Goal: Check status: Check status

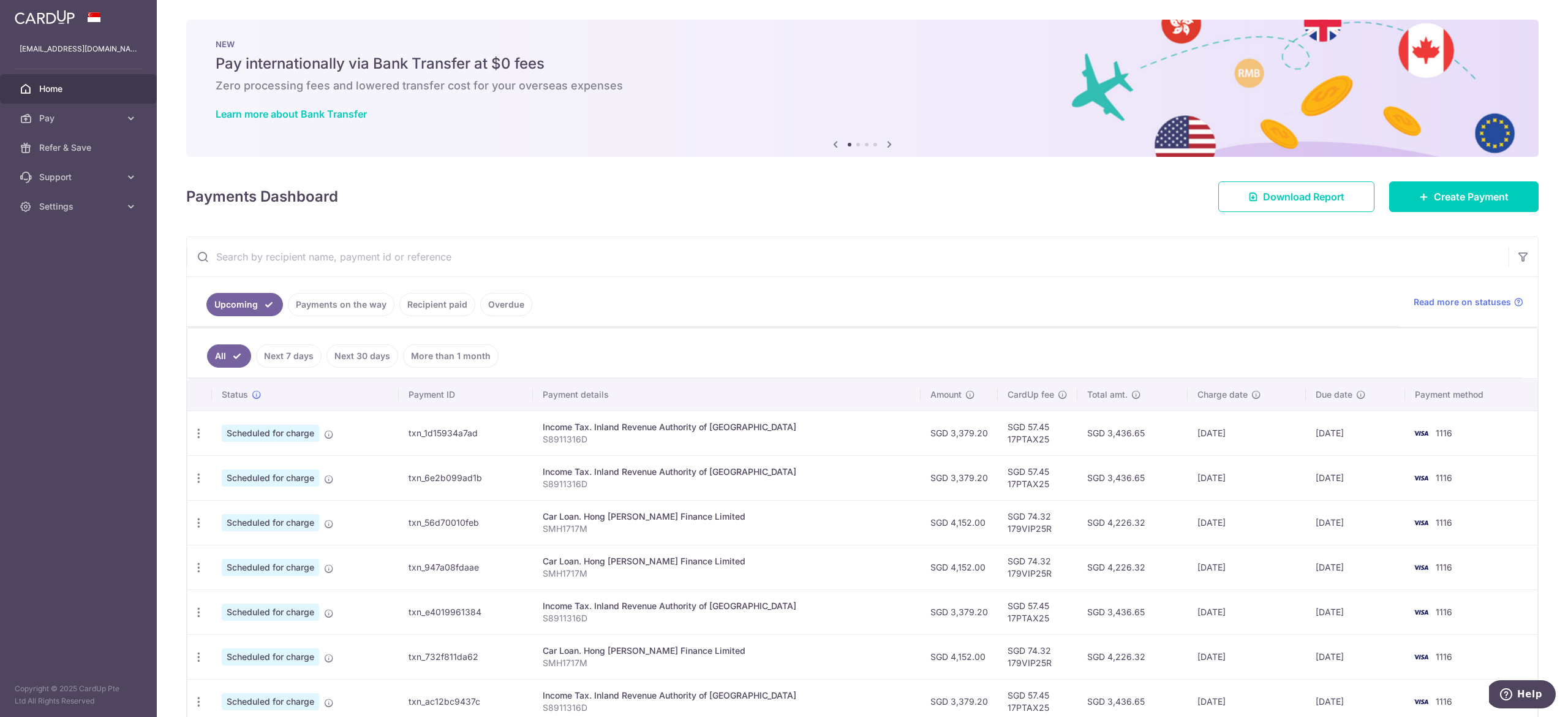
drag, startPoint x: 564, startPoint y: 432, endPoint x: 533, endPoint y: 434, distance: 31.1
click at [560, 433] on p "S8911316D" at bounding box center [726, 439] width 368 height 12
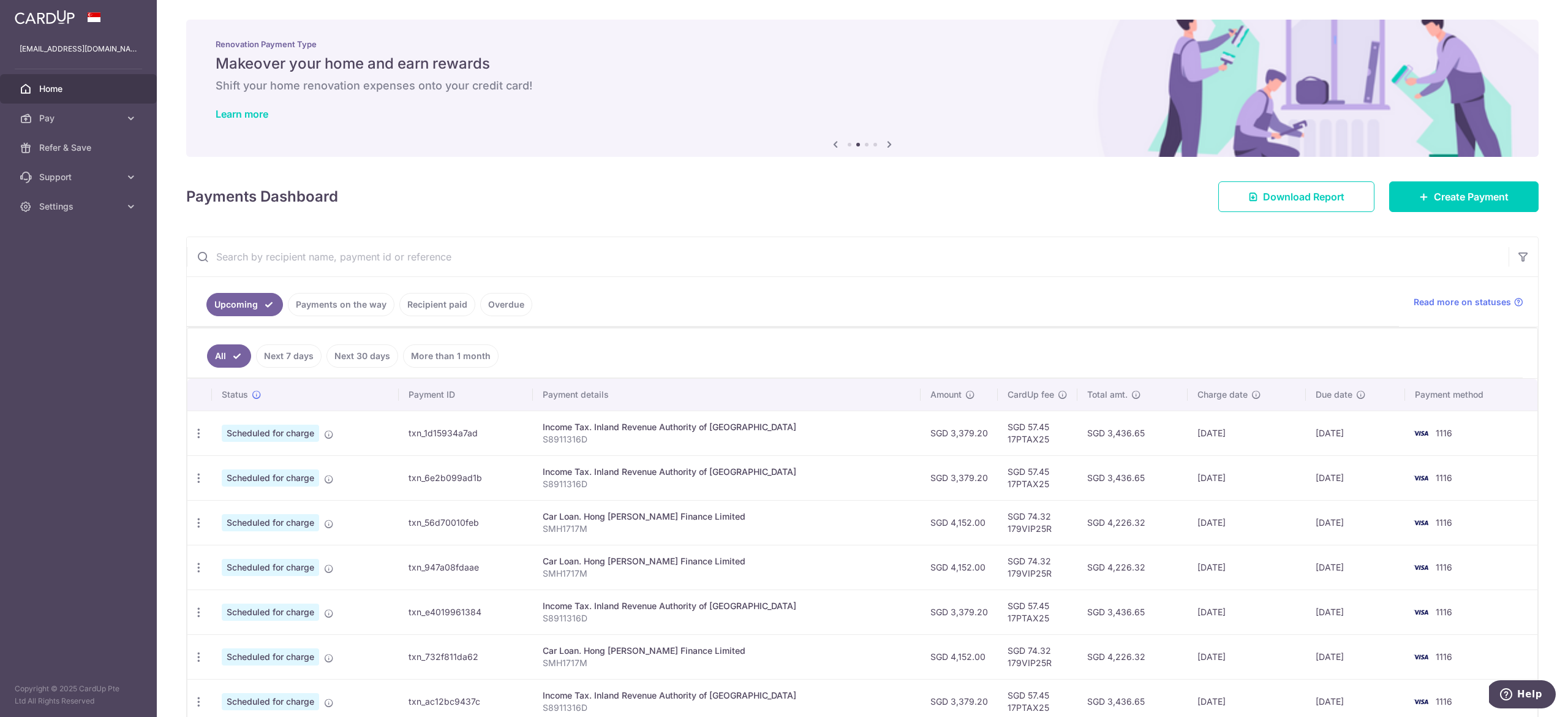
click at [1016, 440] on td "SGD 57.45 17PTAX25" at bounding box center [1038, 432] width 80 height 44
copy td "17PTAX25"
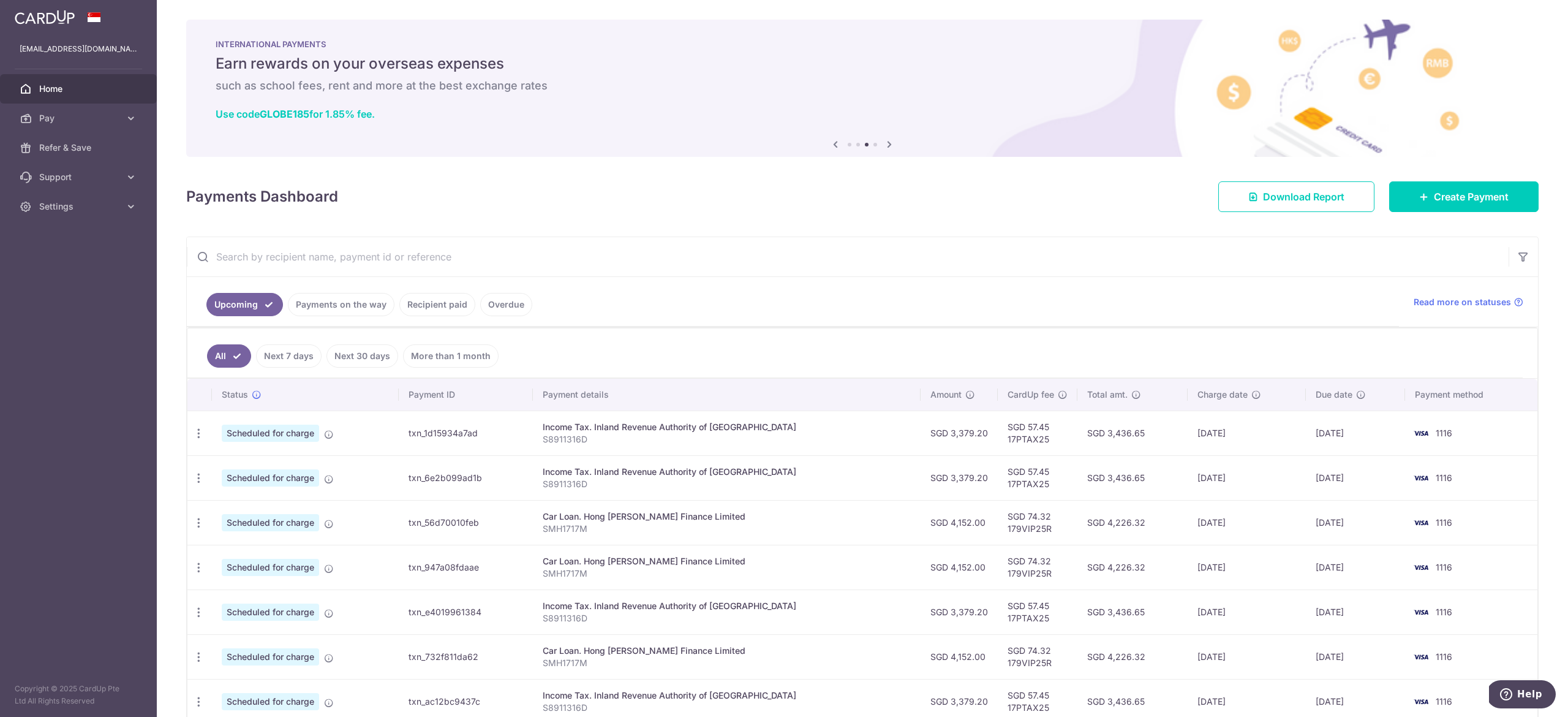
click at [1097, 194] on div "Payments Dashboard Download Report Create Payment" at bounding box center [863, 194] width 1353 height 36
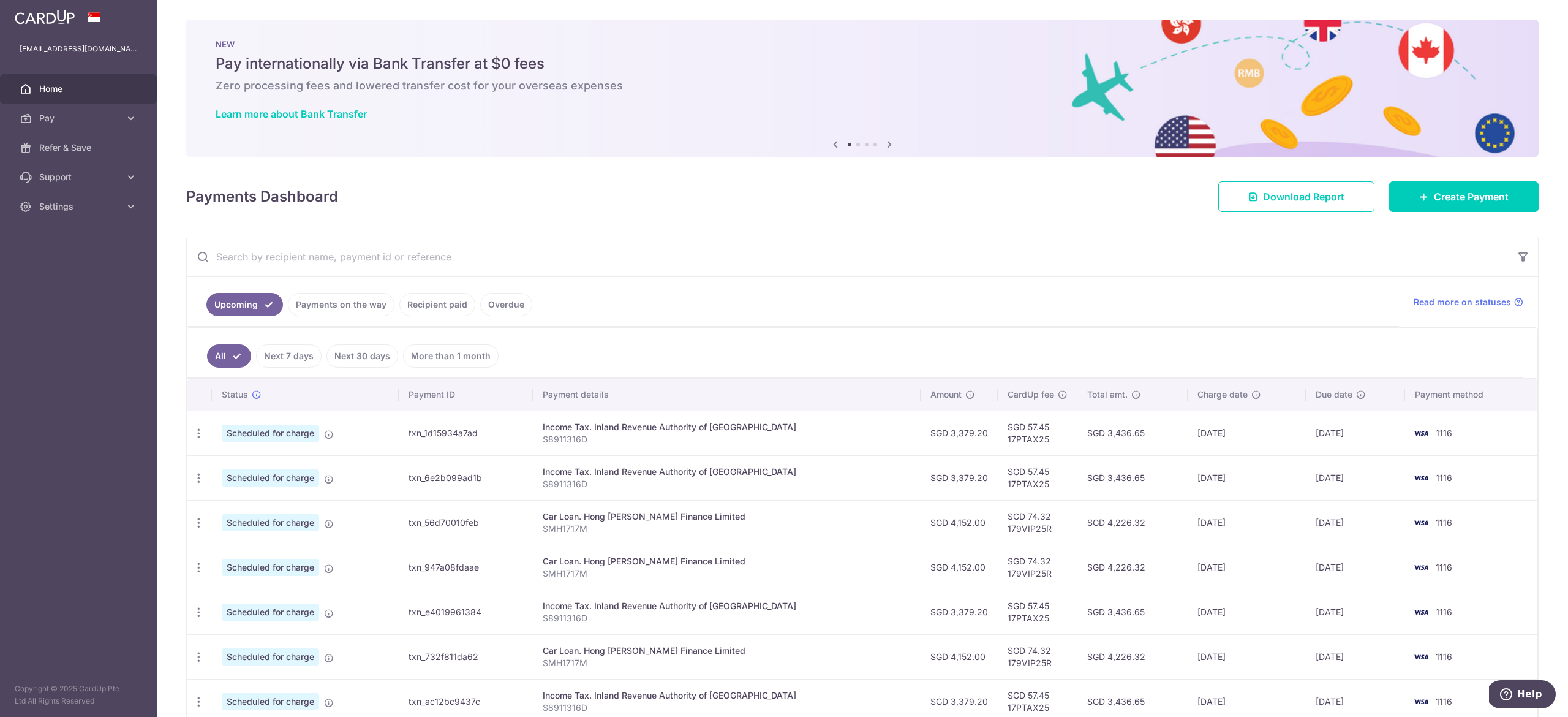
scroll to position [230, 0]
